Goal: Use online tool/utility: Utilize a website feature to perform a specific function

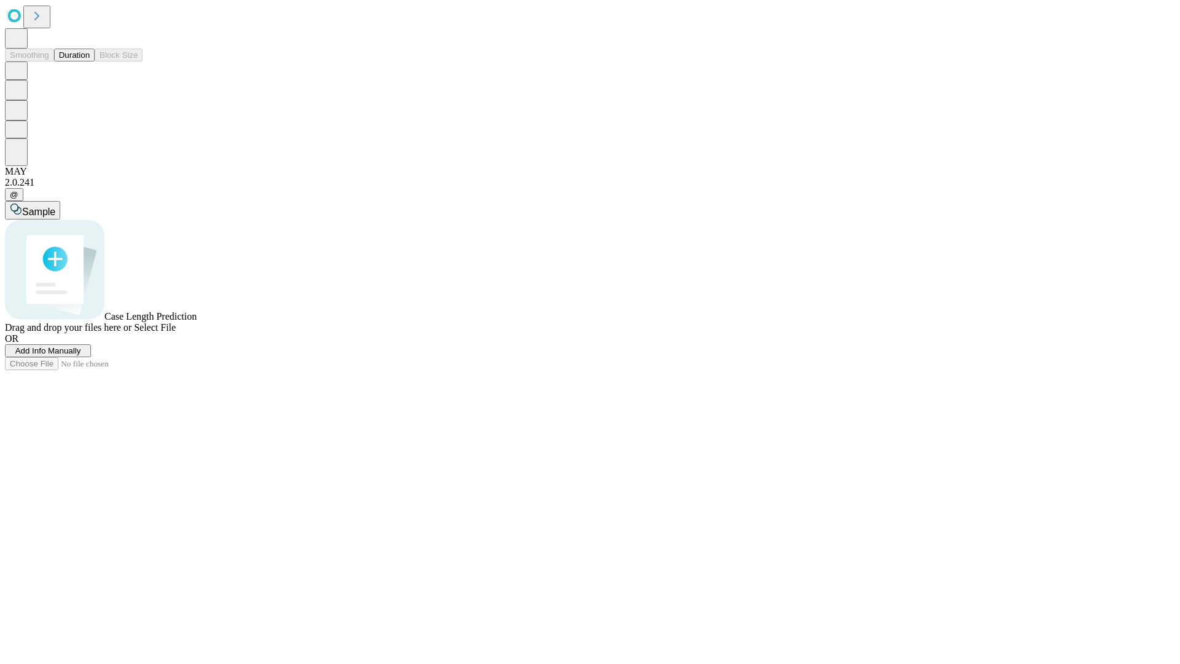
click at [90, 61] on button "Duration" at bounding box center [74, 55] width 41 height 13
click at [81, 355] on span "Add Info Manually" at bounding box center [48, 350] width 66 height 9
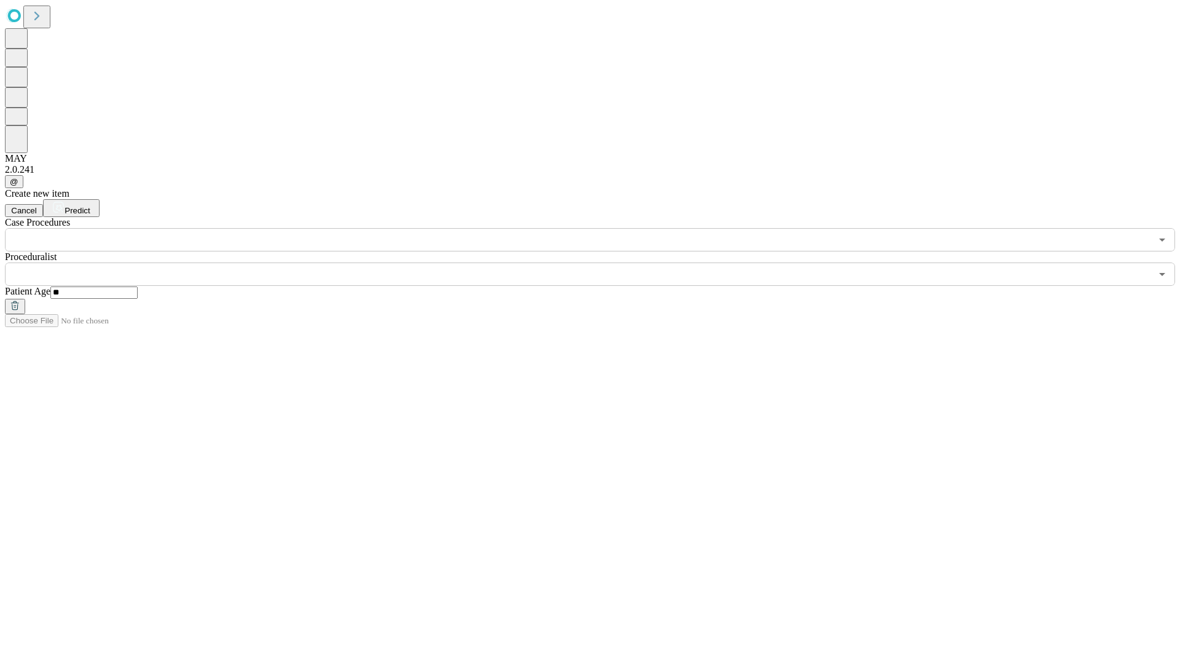
type input "**"
click at [599, 262] on input "text" at bounding box center [578, 273] width 1146 height 23
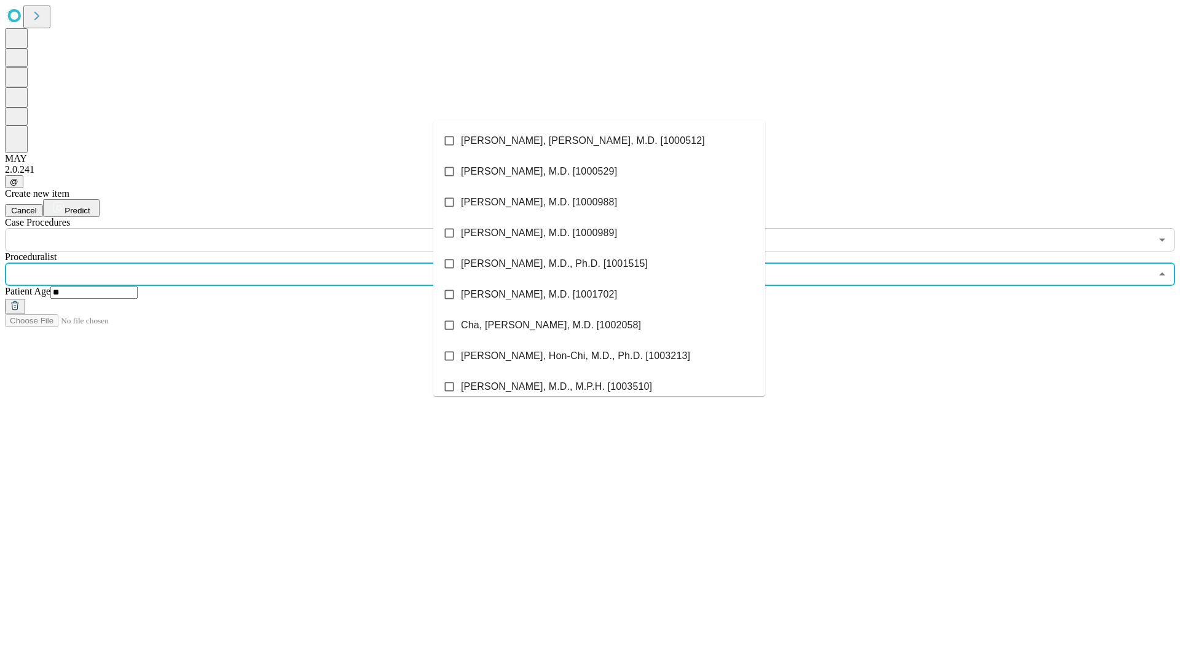
click at [599, 141] on li "[PERSON_NAME], [PERSON_NAME], M.D. [1000512]" at bounding box center [599, 140] width 332 height 31
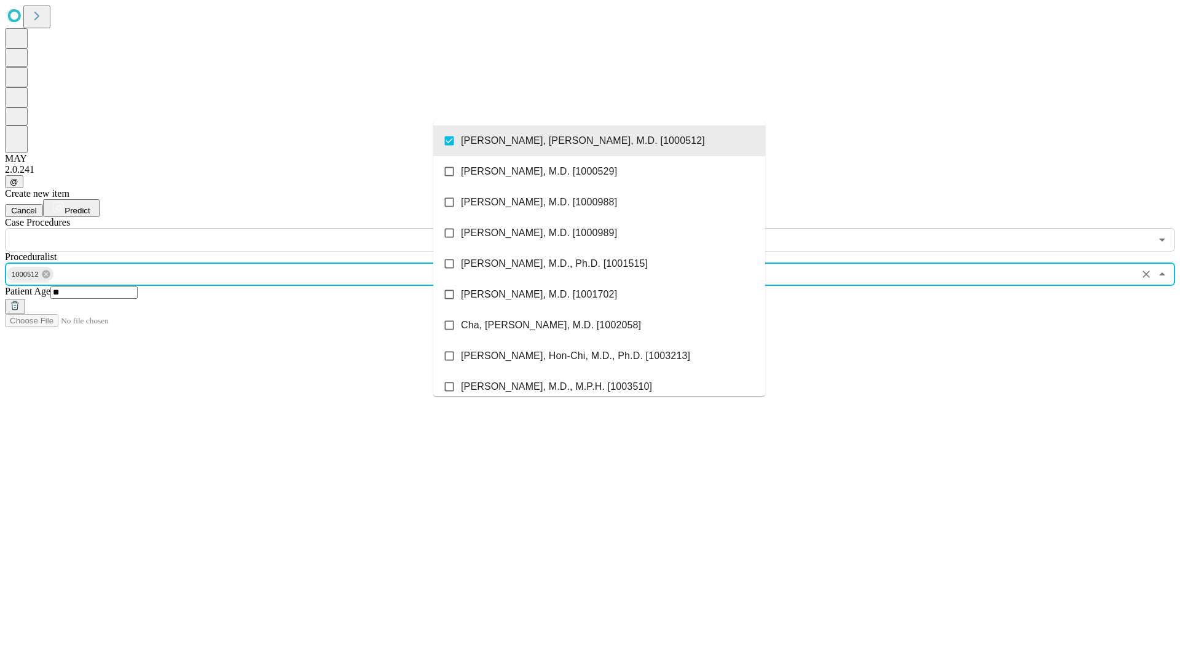
click at [258, 228] on input "text" at bounding box center [578, 239] width 1146 height 23
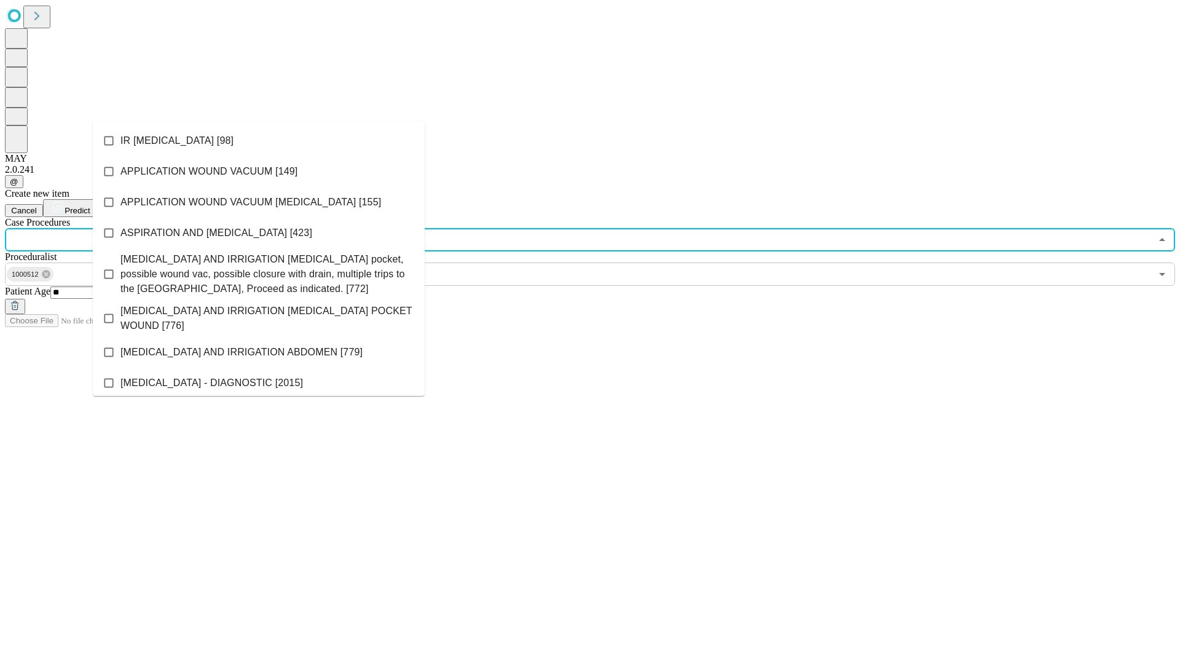
click at [259, 141] on li "IR [MEDICAL_DATA] [98]" at bounding box center [259, 140] width 332 height 31
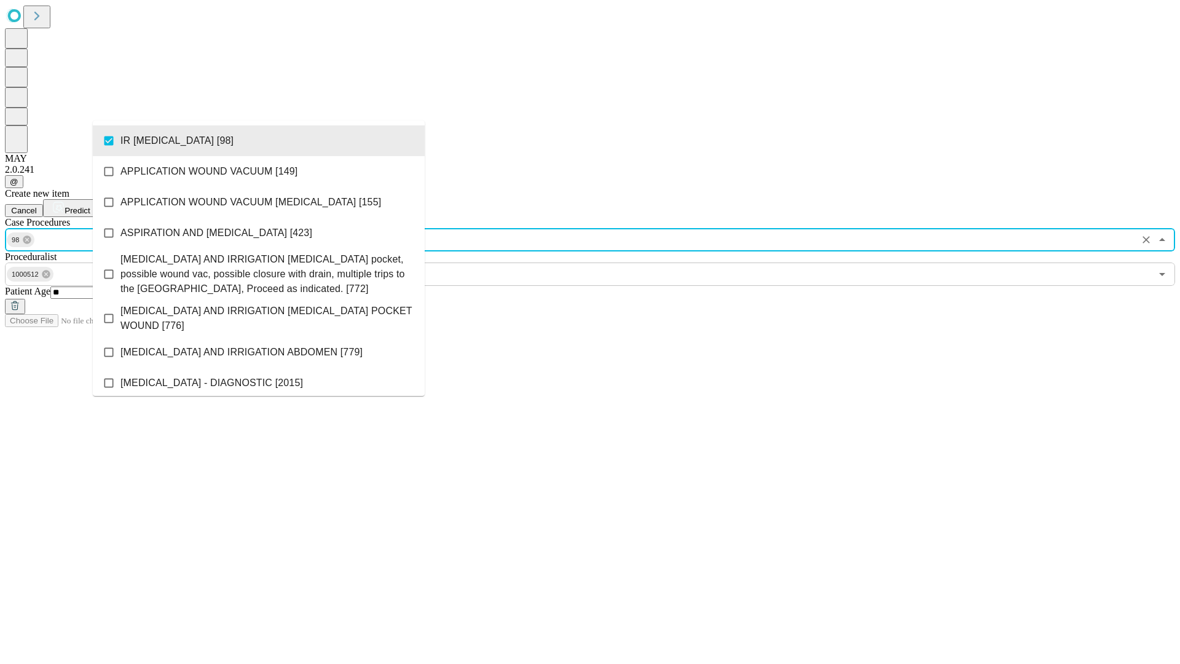
click at [90, 206] on span "Predict" at bounding box center [77, 210] width 25 height 9
